Goal: Ask a question

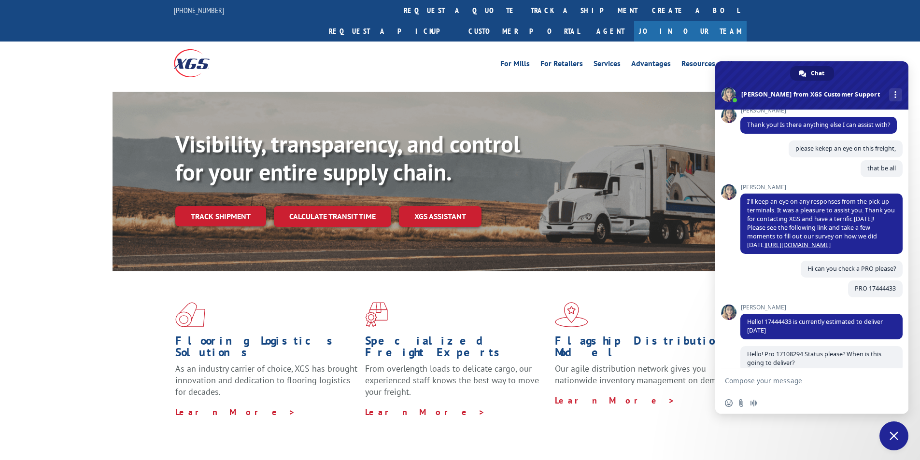
scroll to position [1207, 0]
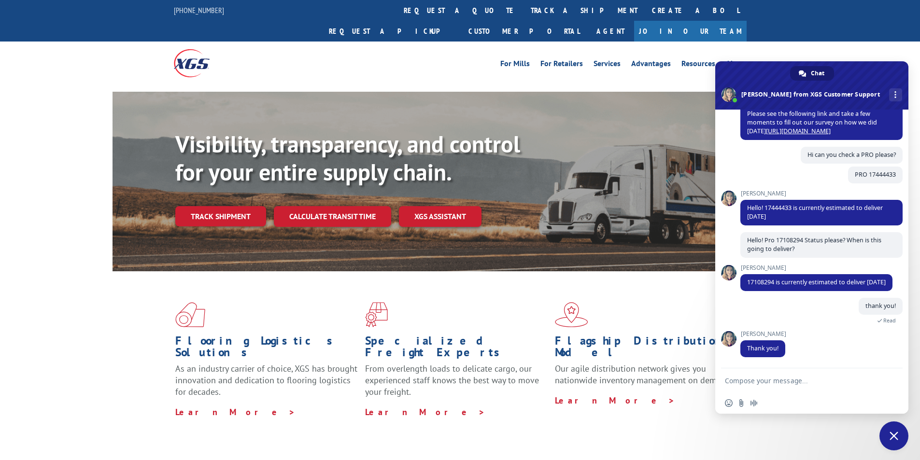
click at [819, 377] on textarea "Compose your message..." at bounding box center [801, 381] width 153 height 9
paste textarea "Hello My name is [PERSON_NAME] from Tforce Worldwide [PHONE_NUMBER] Email [EMAI…"
type textarea "Hello My name is [PERSON_NAME] from Tforce Worldwide [PHONE_NUMBER] Email [EMAI…"
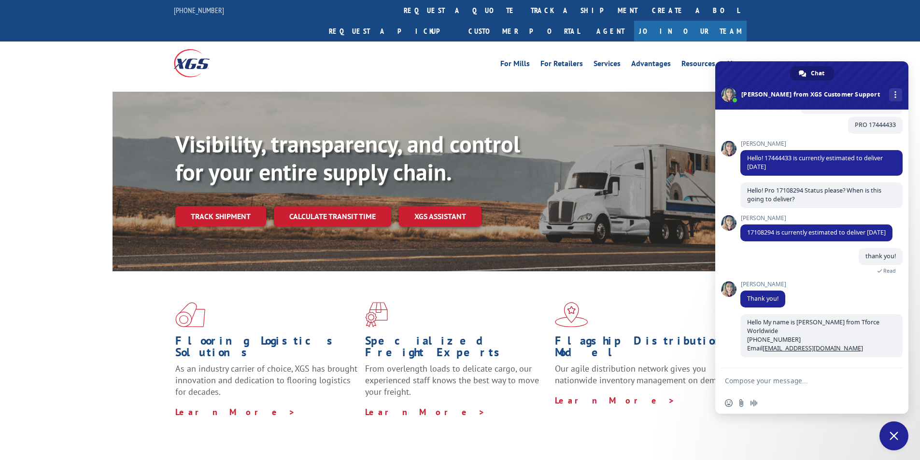
scroll to position [1256, 0]
click at [854, 383] on textarea "can i have an eta on this pick up" at bounding box center [801, 381] width 153 height 9
paste textarea "FCO000634351"
type textarea "can i have an eta on this pick up FCO000634351"
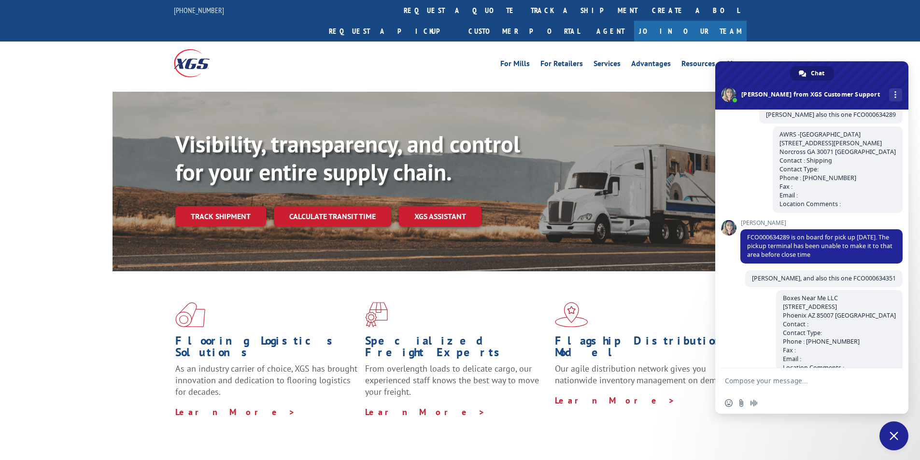
scroll to position [1276, 0]
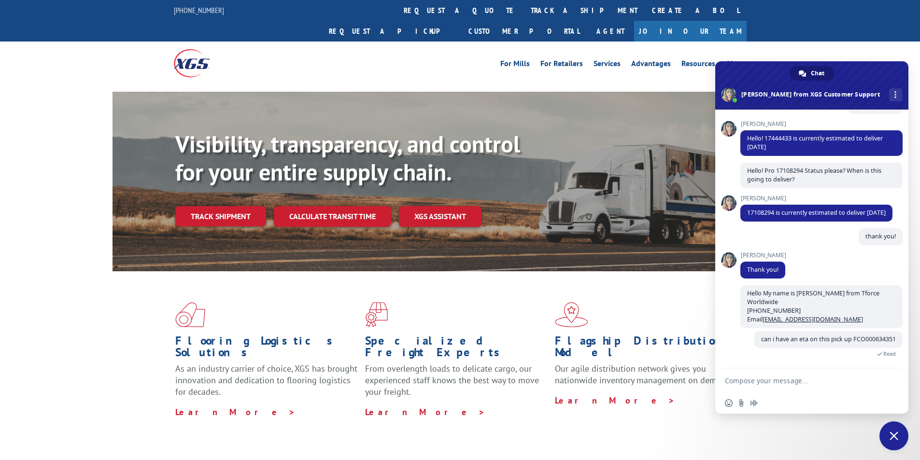
click at [836, 384] on textarea "Compose your message..." at bounding box center [801, 381] width 153 height 9
paste textarea "Boxes Near Me LLC [STREET_ADDRESS] Contact : Contact Type: Phone : [PHONE_NUMBE…"
type textarea "Boxes Near Me LLC [STREET_ADDRESS] Contact : Contact Type: Phone : [PHONE_NUMBE…"
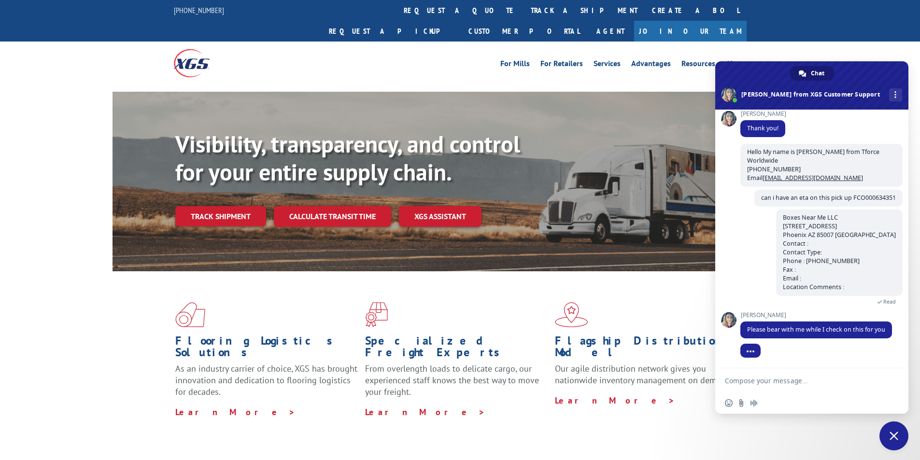
scroll to position [1418, 0]
type textarea "thank you [PERSON_NAME]"
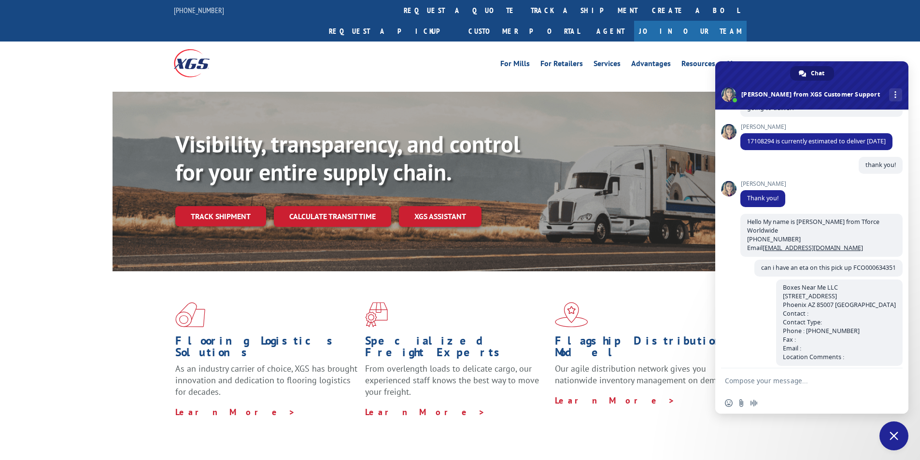
scroll to position [1465, 0]
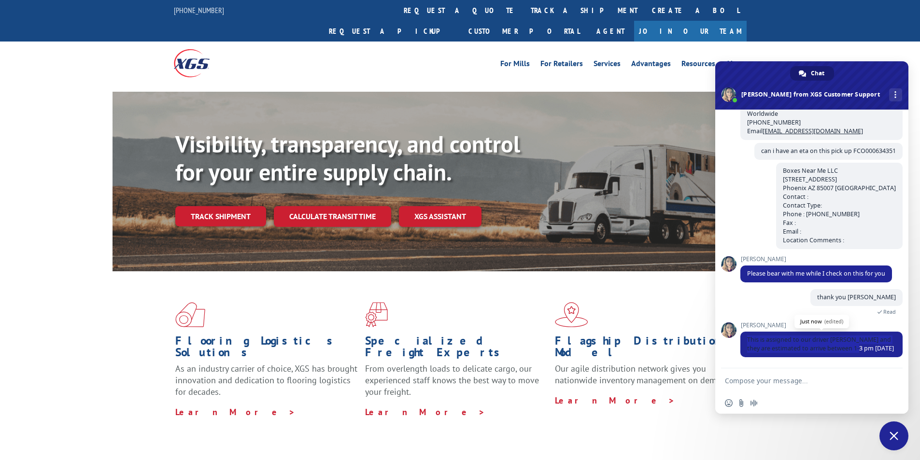
drag, startPoint x: 745, startPoint y: 338, endPoint x: 892, endPoint y: 347, distance: 146.6
click at [892, 347] on span "This is assigned to our driver [PERSON_NAME] and they are estimated to arrive b…" at bounding box center [821, 345] width 162 height 26
copy span "This is assigned to our driver [PERSON_NAME] and they are estimated to arrive b…"
click at [830, 386] on form at bounding box center [801, 382] width 153 height 26
click at [830, 384] on textarea "Compose your message..." at bounding box center [801, 381] width 153 height 9
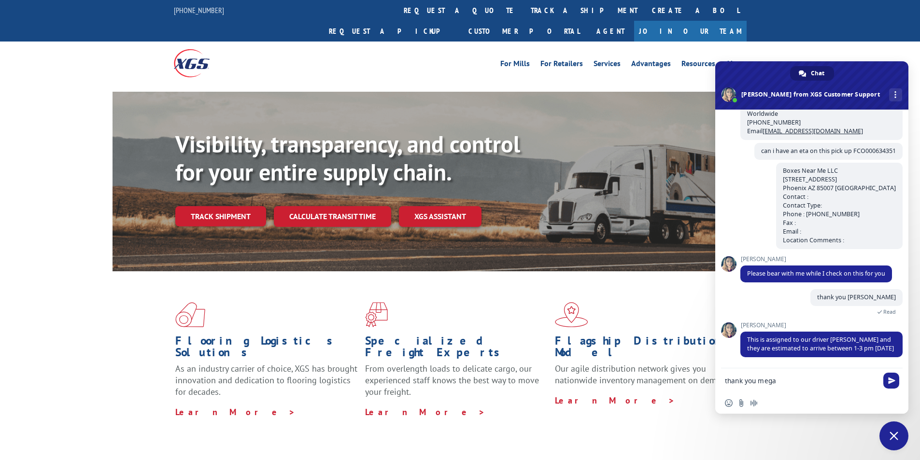
type textarea "thank you [PERSON_NAME]"
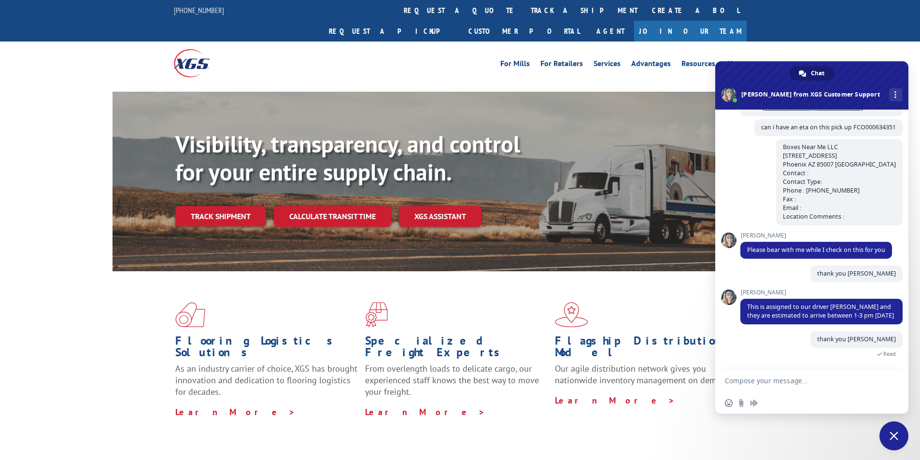
scroll to position [0, 0]
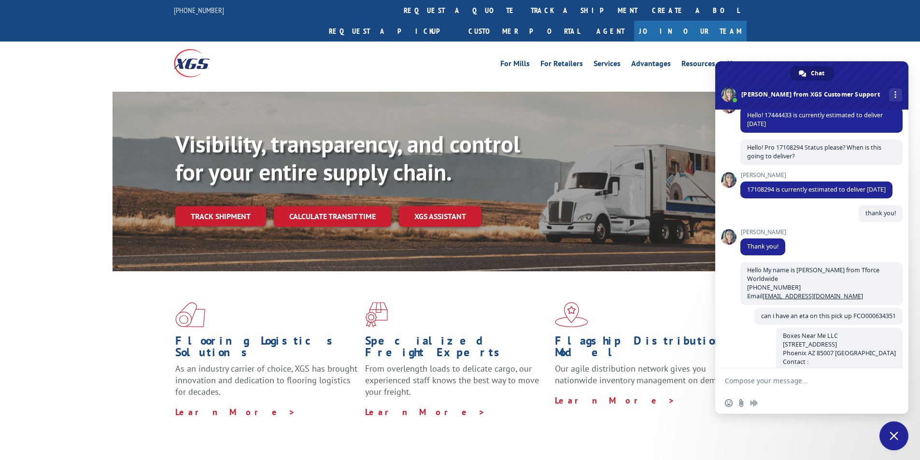
scroll to position [1530, 0]
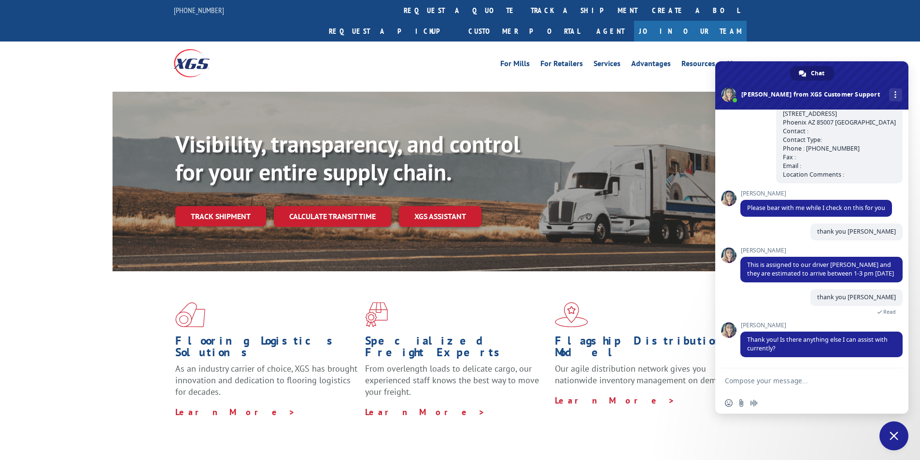
click at [818, 384] on textarea "Compose your message..." at bounding box center [801, 381] width 153 height 9
type textarea "[PERSON_NAME]"
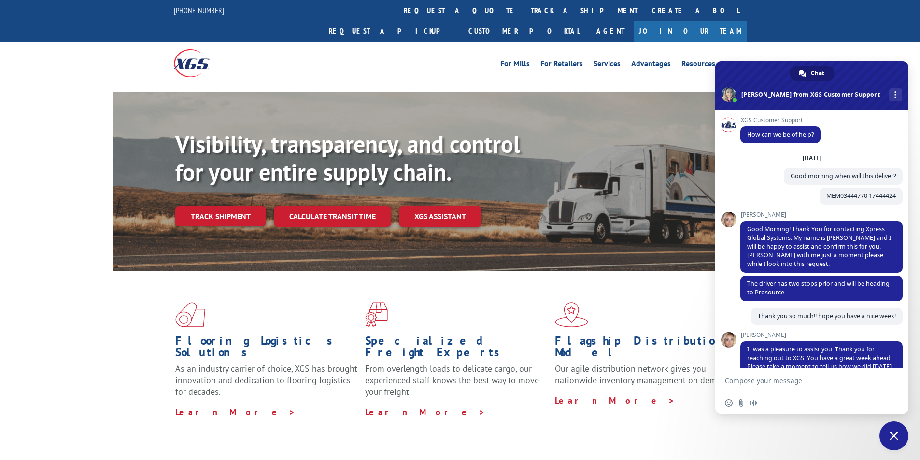
scroll to position [1587, 0]
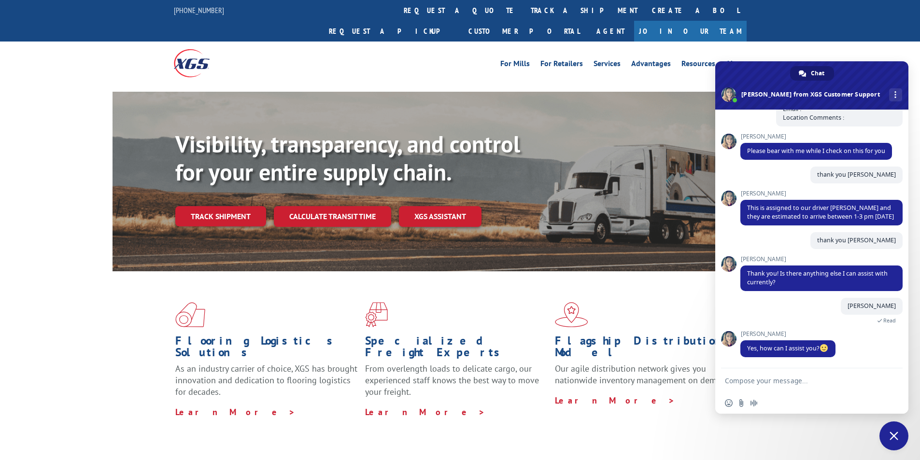
click at [837, 384] on textarea "Compose your message..." at bounding box center [801, 381] width 153 height 9
paste textarea "I would appreciate an update on the scheduled pickups"
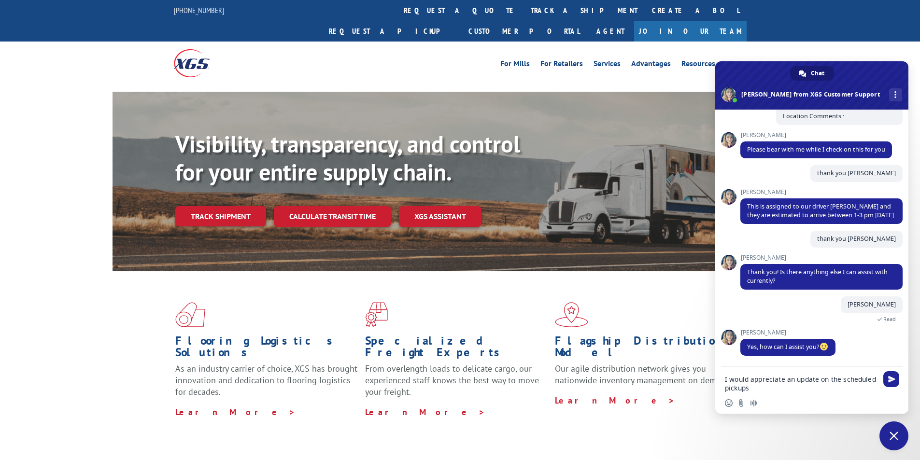
click at [825, 394] on div "Insert an emoji Send a file Audio message" at bounding box center [811, 403] width 193 height 21
click at [828, 388] on textarea "I would appreciate an update on the scheduled pickups" at bounding box center [801, 383] width 153 height 17
paste textarea "FCO000634304"
type textarea "I would appreciate an update on the scheduled pickups FCO000634304"
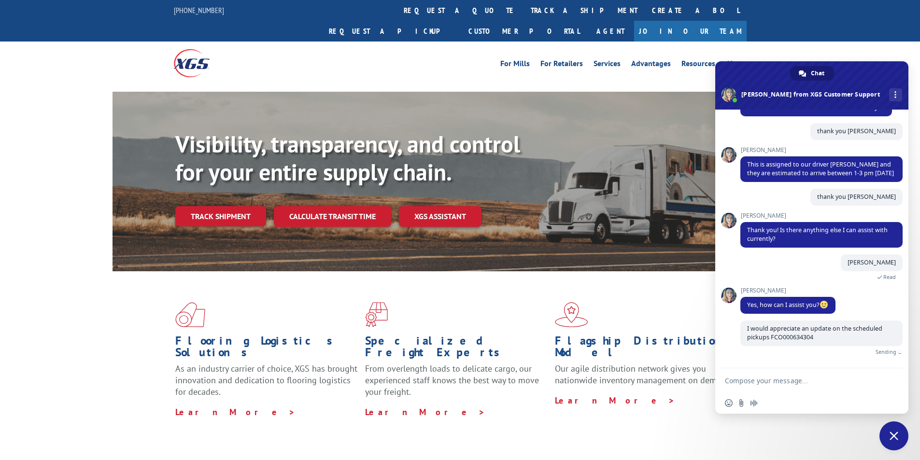
scroll to position [1620, 0]
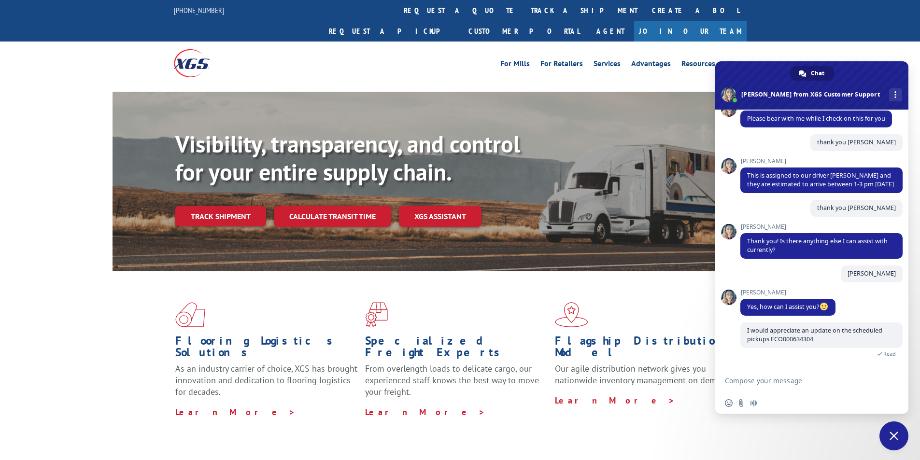
click at [831, 382] on textarea "Compose your message..." at bounding box center [801, 381] width 153 height 9
paste textarea "WESCO DISTRIBUTION INC 1601 Waters Ridge DR Dock 30 Lewisville TX 75057 USA Con…"
type textarea "WESCO DISTRIBUTION INC 1601 Waters Ridge DR Dock 30 Lewisville TX 75057 USA Con…"
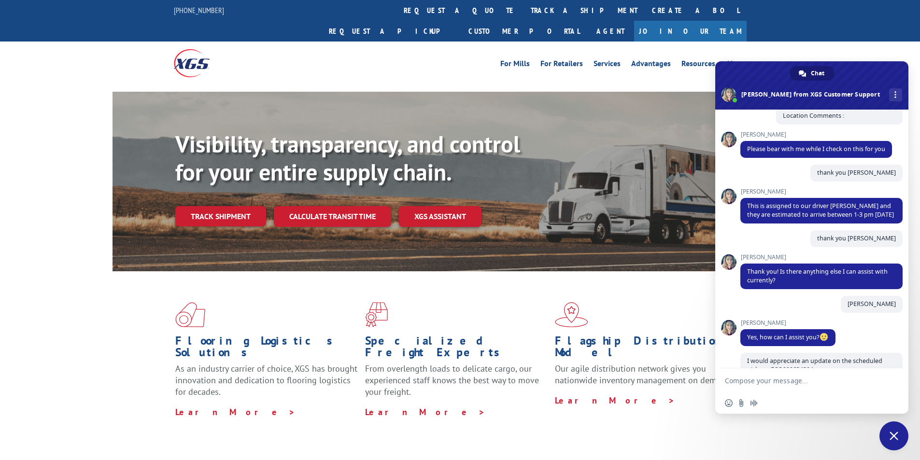
scroll to position [1751, 0]
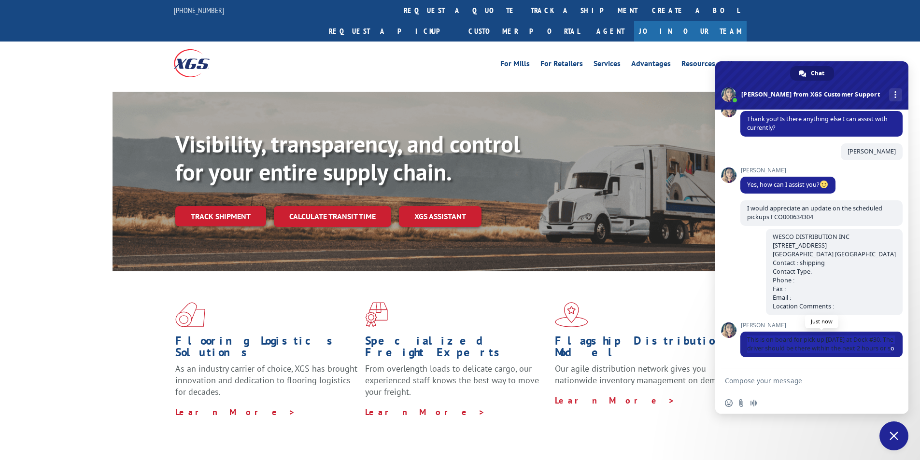
drag, startPoint x: 747, startPoint y: 329, endPoint x: 802, endPoint y: 353, distance: 59.7
click at [802, 353] on span "This is on board for pick up today at Dock #30. The driver should be there with…" at bounding box center [821, 345] width 162 height 26
copy span "This is on board for pick up today at Dock #30. The driver should be there with…"
click at [815, 379] on textarea "Compose your message..." at bounding box center [801, 381] width 153 height 9
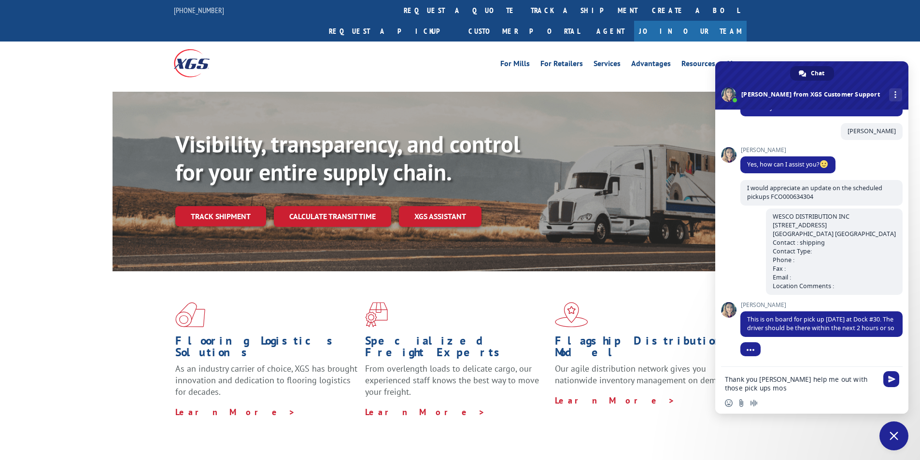
scroll to position [0, 0]
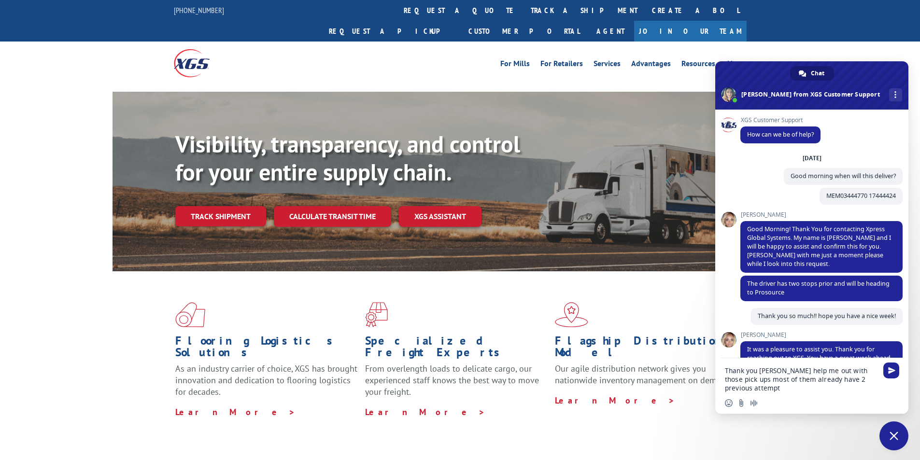
type textarea "Thank you megan help me out with those pick ups most of them already have 2 pre…"
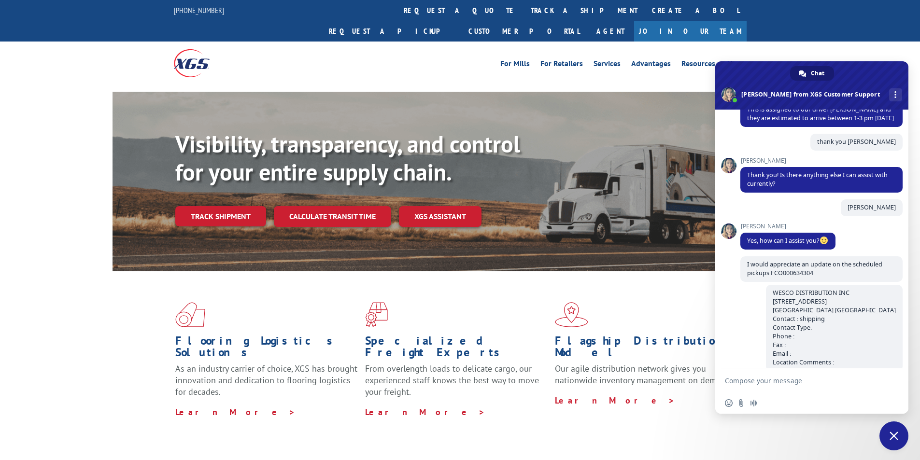
scroll to position [1860, 0]
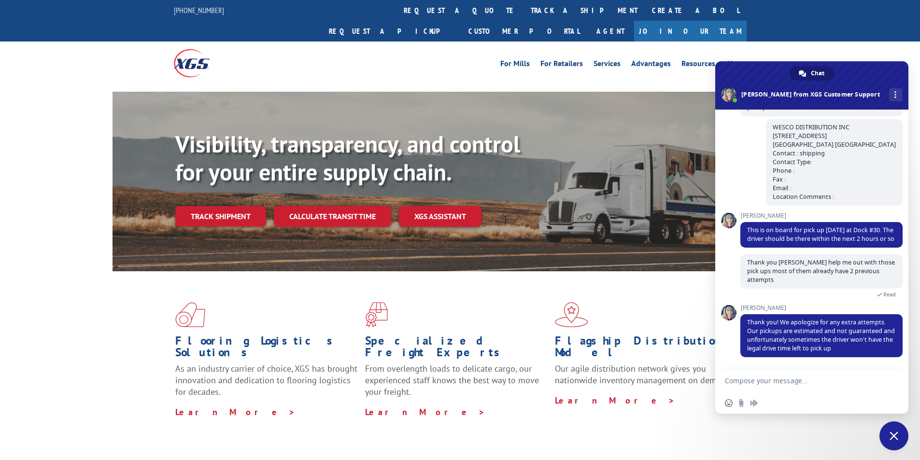
click at [888, 433] on span "Close chat" at bounding box center [894, 436] width 29 height 29
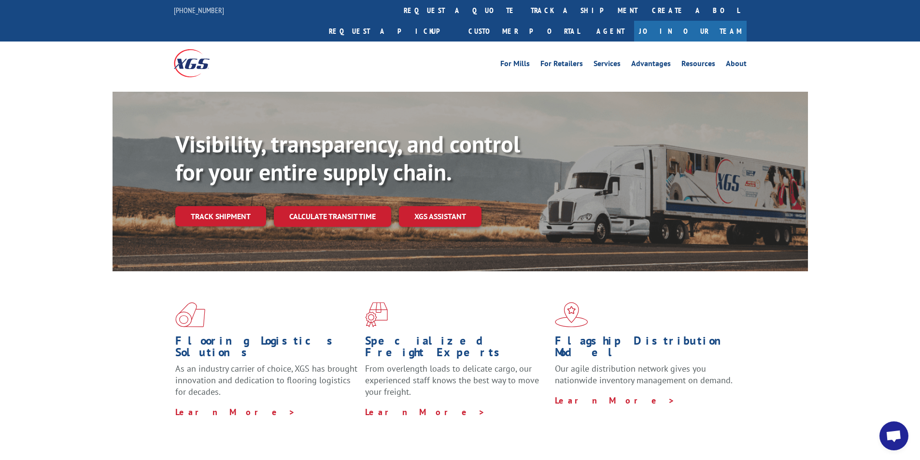
click at [889, 441] on span "Open chat" at bounding box center [894, 437] width 16 height 14
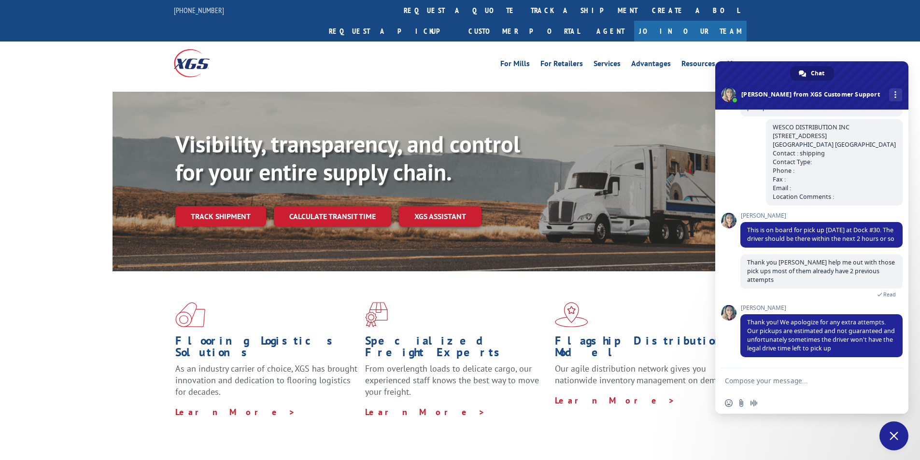
click at [888, 441] on span "Close chat" at bounding box center [894, 436] width 29 height 29
